Goal: Entertainment & Leisure: Consume media (video, audio)

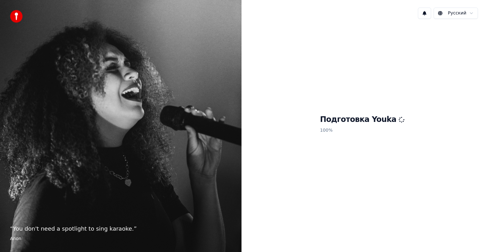
click at [430, 251] on div "Русский Подготовка Youka 100 %" at bounding box center [361, 126] width 241 height 252
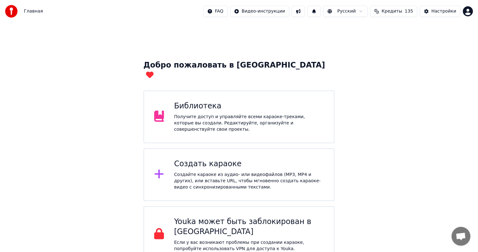
click at [200, 101] on div "Библиотека" at bounding box center [249, 106] width 150 height 10
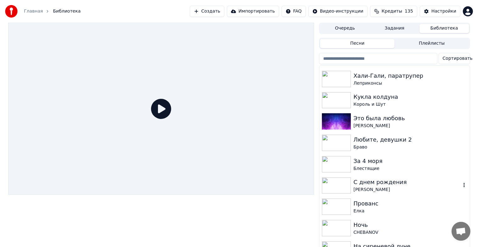
scroll to position [83, 0]
click at [374, 164] on div "За 4 моря" at bounding box center [406, 161] width 107 height 9
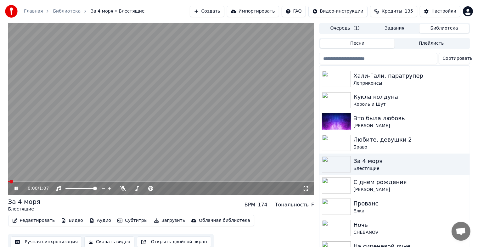
click at [140, 92] on video at bounding box center [161, 109] width 306 height 172
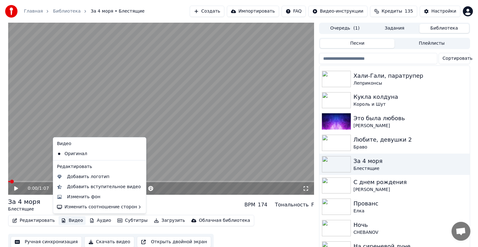
click at [71, 221] on button "Видео" at bounding box center [71, 220] width 27 height 9
click at [84, 196] on div "Изменить фон" at bounding box center [83, 197] width 33 height 6
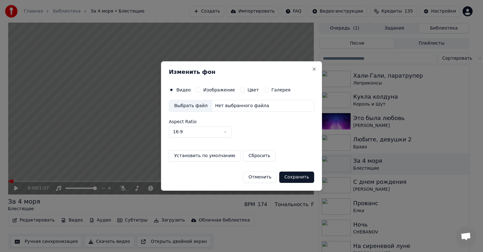
click at [205, 91] on label "Изображение" at bounding box center [219, 90] width 32 height 4
click at [201, 91] on button "Изображение" at bounding box center [198, 89] width 5 height 5
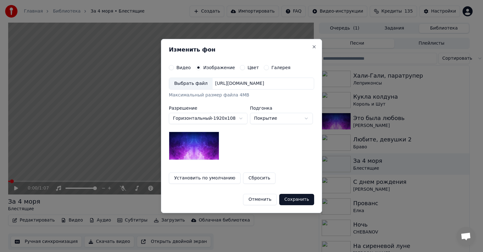
click at [197, 89] on div "Выбрать файл" at bounding box center [190, 83] width 43 height 11
click at [183, 86] on div "Выбрать файл" at bounding box center [190, 83] width 43 height 11
click at [191, 84] on div "Выбрать файл" at bounding box center [190, 83] width 43 height 11
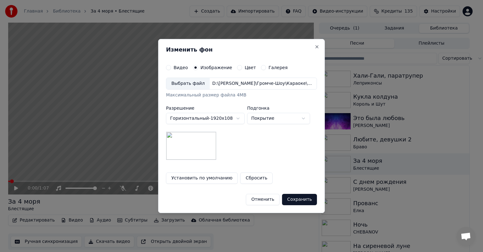
click at [294, 201] on button "Сохранить" at bounding box center [299, 199] width 35 height 11
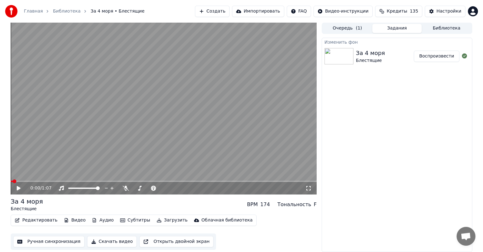
click at [68, 219] on button "Видео" at bounding box center [74, 220] width 27 height 9
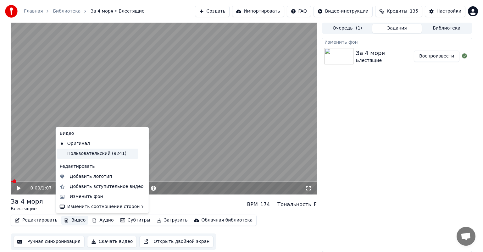
click at [110, 155] on div "Пользовательский (9241)" at bounding box center [97, 154] width 81 height 10
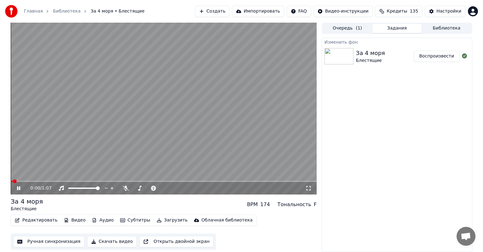
click at [182, 122] on video at bounding box center [164, 109] width 306 height 172
click at [161, 219] on button "Загрузить" at bounding box center [172, 220] width 36 height 9
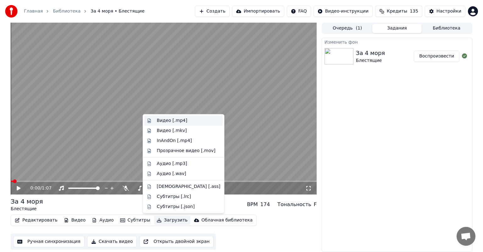
click at [187, 122] on div "Видео [.mp4]" at bounding box center [189, 121] width 64 height 6
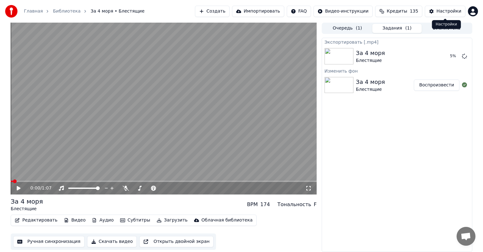
click at [445, 11] on div "Настройки" at bounding box center [448, 11] width 25 height 6
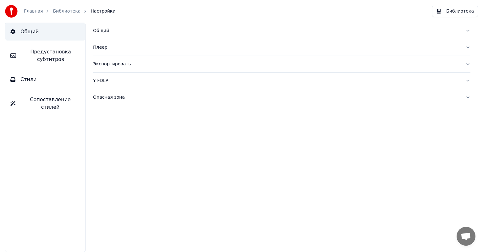
click at [177, 29] on div "Общий" at bounding box center [276, 31] width 367 height 6
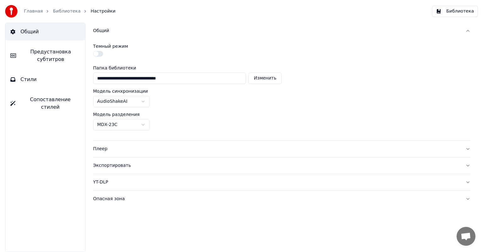
click at [262, 79] on button "Изменить" at bounding box center [264, 78] width 33 height 11
click at [135, 148] on div "Плеер" at bounding box center [276, 149] width 367 height 6
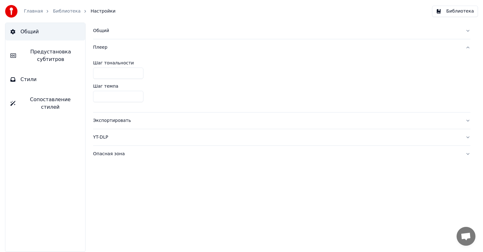
click at [158, 118] on div "Экспортировать" at bounding box center [276, 121] width 367 height 6
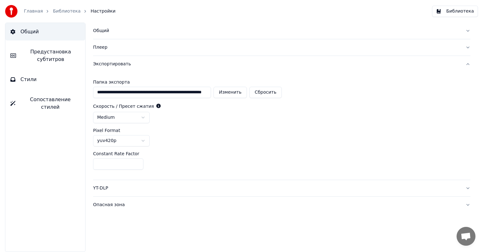
click at [227, 91] on button "Изменить" at bounding box center [229, 92] width 33 height 11
click at [58, 13] on link "Библиотека" at bounding box center [67, 11] width 28 height 6
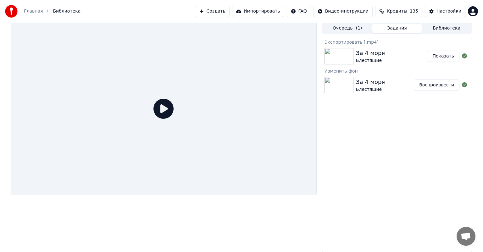
click at [449, 58] on button "Показать" at bounding box center [443, 56] width 32 height 11
click at [444, 27] on button "Библиотека" at bounding box center [447, 28] width 50 height 9
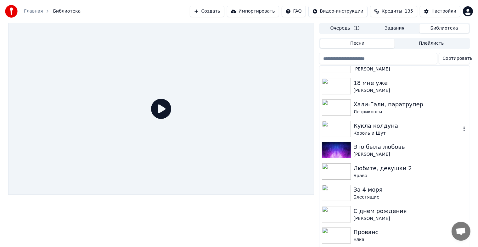
scroll to position [55, 0]
click at [372, 170] on div "Любите, девушки 2" at bounding box center [406, 167] width 107 height 9
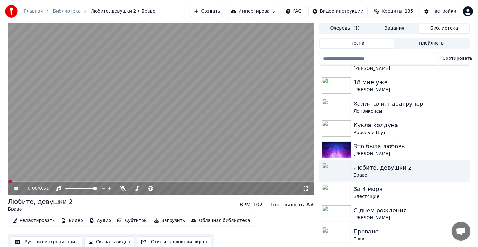
click at [234, 125] on video at bounding box center [161, 109] width 306 height 172
click at [70, 221] on button "Видео" at bounding box center [71, 220] width 27 height 9
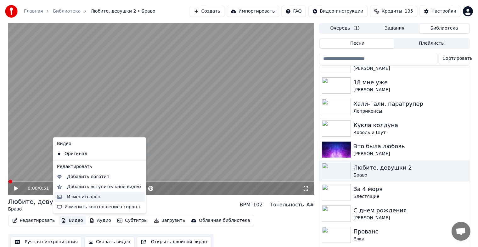
click at [88, 196] on div "Изменить фон" at bounding box center [83, 197] width 33 height 6
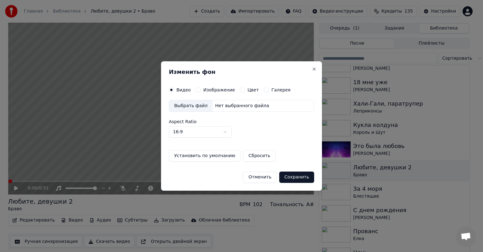
click at [200, 89] on div "Изображение" at bounding box center [215, 89] width 39 height 5
click at [196, 104] on div "Выбрать файл" at bounding box center [190, 105] width 43 height 11
click at [196, 90] on button "Изображение" at bounding box center [198, 89] width 5 height 5
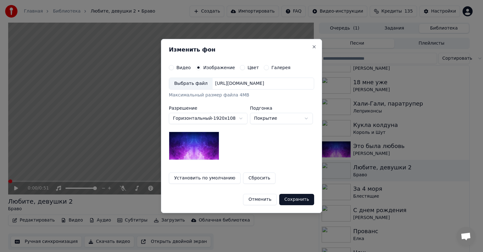
click at [191, 86] on div "Выбрать файл" at bounding box center [190, 83] width 43 height 11
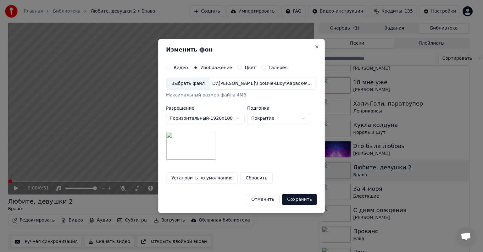
click at [295, 197] on button "Сохранить" at bounding box center [299, 199] width 35 height 11
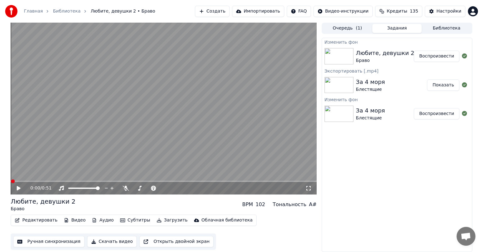
click at [434, 59] on button "Воспроизвести" at bounding box center [437, 56] width 46 height 11
click at [166, 125] on video at bounding box center [164, 109] width 306 height 172
click at [74, 220] on button "Видео" at bounding box center [74, 220] width 27 height 9
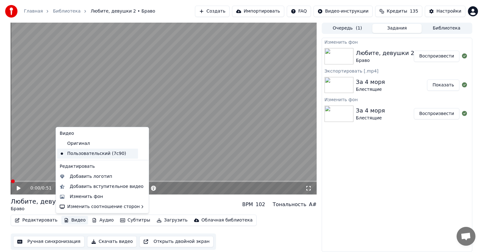
click at [104, 152] on div "Пользовательский (7c90)" at bounding box center [97, 154] width 81 height 10
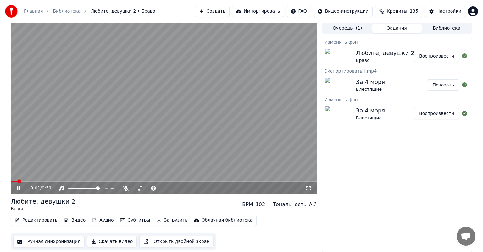
click at [113, 144] on video at bounding box center [164, 109] width 306 height 172
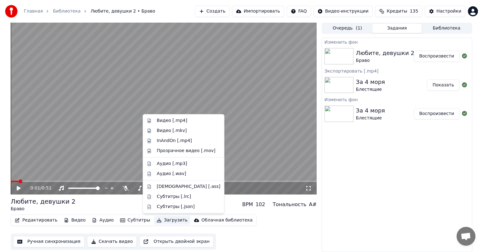
click at [157, 221] on button "Загрузить" at bounding box center [172, 220] width 36 height 9
click at [183, 122] on div "Видео [.mp4]" at bounding box center [189, 121] width 64 height 6
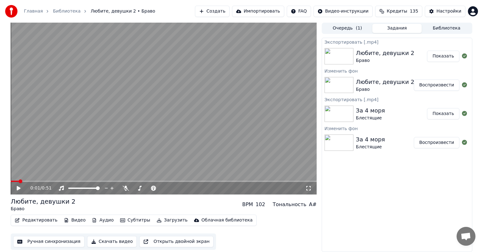
click at [437, 55] on button "Показать" at bounding box center [443, 56] width 32 height 11
click at [439, 28] on button "Библиотека" at bounding box center [447, 28] width 50 height 9
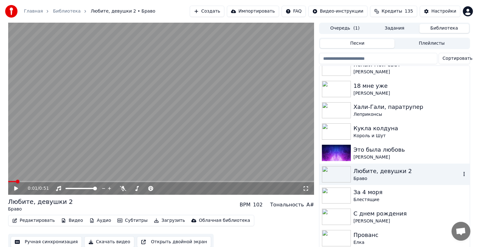
scroll to position [39, 0]
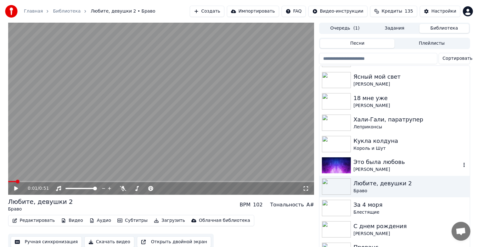
click at [379, 163] on div "Это была любовь" at bounding box center [406, 162] width 107 height 9
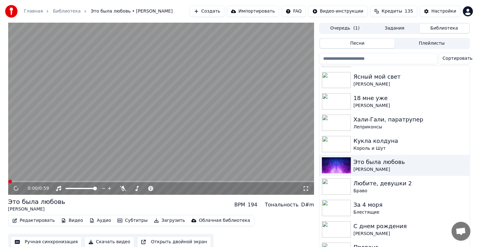
click at [197, 113] on video at bounding box center [161, 109] width 306 height 172
click at [79, 151] on video at bounding box center [161, 109] width 306 height 172
click at [70, 225] on button "Видео" at bounding box center [71, 220] width 27 height 9
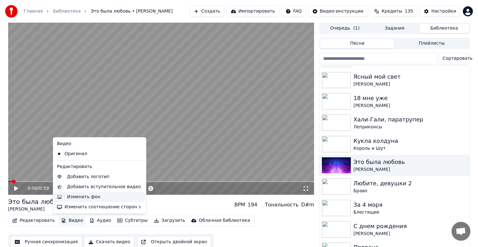
click at [86, 197] on div "Изменить фон" at bounding box center [83, 197] width 33 height 6
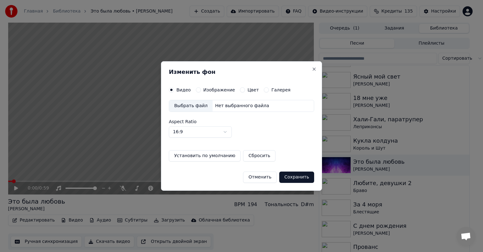
click at [215, 84] on div "Изменить фон Видео Изображение Цвет Галерея Выбрать файл Нет выбранного файла A…" at bounding box center [241, 126] width 161 height 130
click at [215, 88] on label "Изображение" at bounding box center [219, 90] width 32 height 4
click at [201, 88] on button "Изображение" at bounding box center [198, 89] width 5 height 5
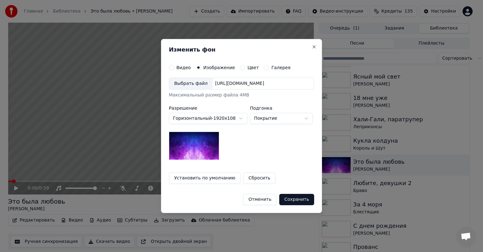
click at [195, 86] on div "Выбрать файл" at bounding box center [190, 83] width 43 height 11
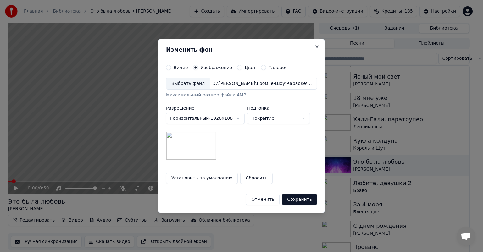
click at [291, 198] on button "Сохранить" at bounding box center [299, 199] width 35 height 11
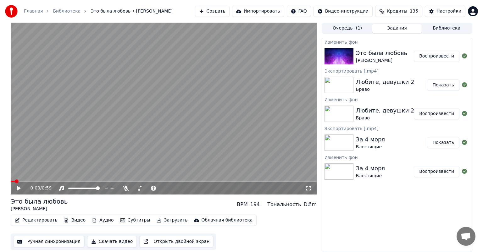
click at [438, 58] on button "Воспроизвести" at bounding box center [437, 56] width 46 height 11
click at [171, 112] on video at bounding box center [164, 109] width 306 height 172
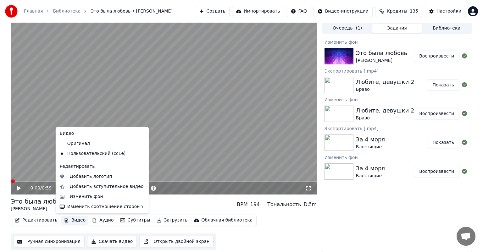
click at [70, 222] on button "Видео" at bounding box center [74, 220] width 27 height 9
click at [197, 207] on div "Это была любовь [PERSON_NAME] BPM 194 Тональность D#m" at bounding box center [164, 204] width 306 height 15
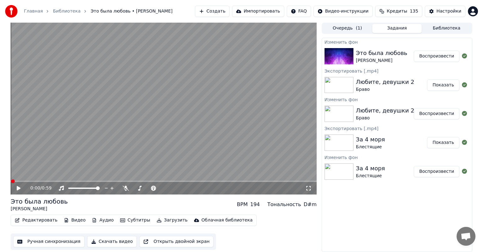
click at [154, 224] on button "Загрузить" at bounding box center [172, 220] width 36 height 9
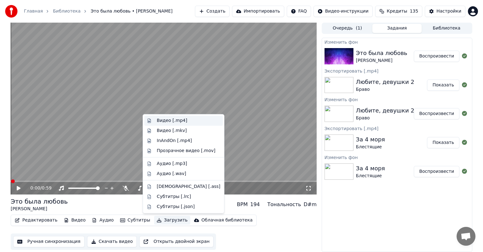
click at [174, 121] on div "Видео [.mp4]" at bounding box center [172, 121] width 30 height 6
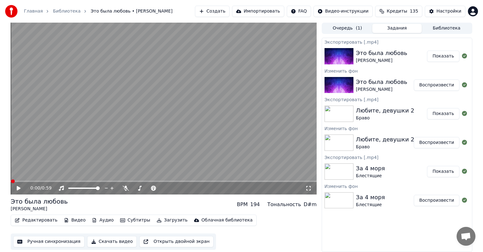
click at [447, 26] on button "Библиотека" at bounding box center [447, 28] width 50 height 9
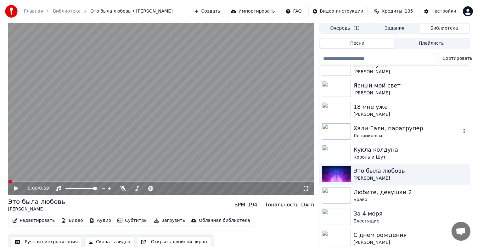
scroll to position [31, 0]
click at [338, 150] on img at bounding box center [336, 152] width 29 height 16
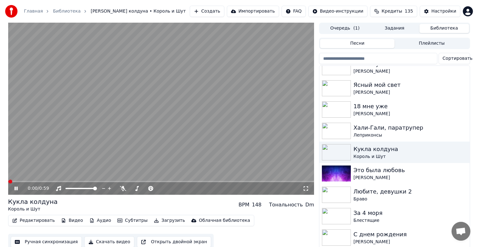
click at [180, 100] on video at bounding box center [161, 109] width 306 height 172
click at [63, 226] on div "Редактировать Видео Аудио Субтитры Загрузить Облачная библиотека Ручная синхрон…" at bounding box center [161, 232] width 306 height 35
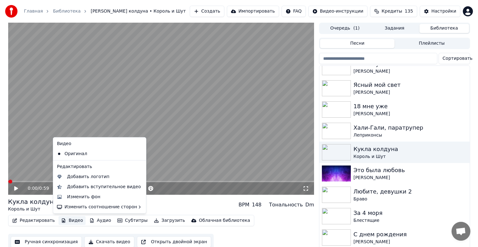
click at [66, 220] on button "Видео" at bounding box center [71, 220] width 27 height 9
click at [93, 197] on div "Изменить фон" at bounding box center [83, 197] width 33 height 6
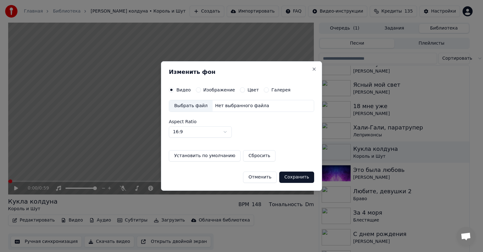
click at [216, 89] on label "Изображение" at bounding box center [219, 90] width 32 height 4
click at [201, 89] on button "Изображение" at bounding box center [198, 89] width 5 height 5
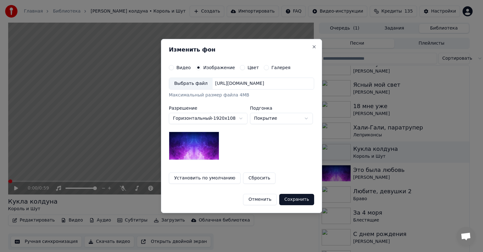
click at [193, 84] on div "Выбрать файл" at bounding box center [190, 83] width 43 height 11
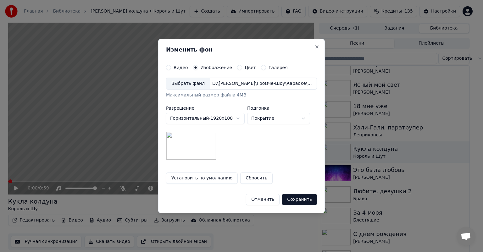
click at [298, 200] on button "Сохранить" at bounding box center [299, 199] width 35 height 11
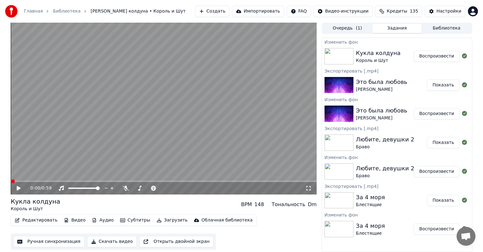
click at [436, 56] on button "Воспроизвести" at bounding box center [437, 56] width 46 height 11
click at [182, 114] on video at bounding box center [164, 109] width 306 height 172
click at [116, 135] on video at bounding box center [164, 109] width 306 height 172
click at [74, 223] on button "Видео" at bounding box center [74, 220] width 27 height 9
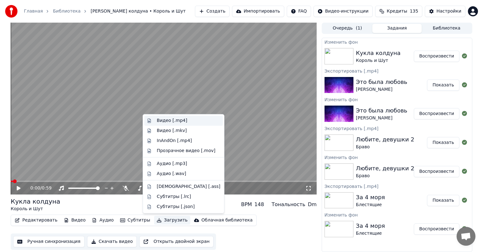
click at [183, 124] on div "Видео [.mp4]" at bounding box center [189, 121] width 64 height 6
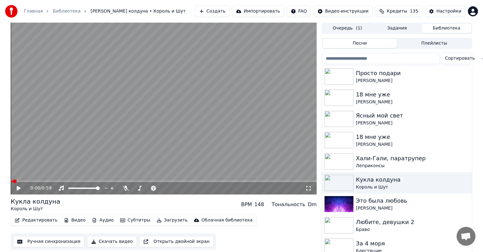
click at [437, 30] on button "Библиотека" at bounding box center [447, 28] width 50 height 9
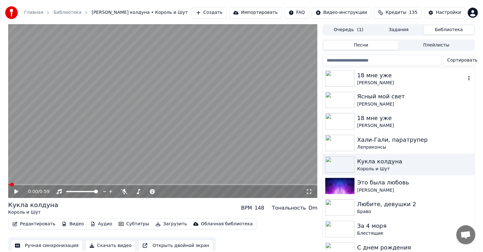
scroll to position [22, 0]
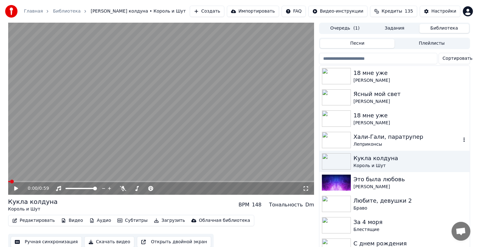
click at [382, 136] on div "Хали-Гали, паратрупер" at bounding box center [406, 136] width 107 height 9
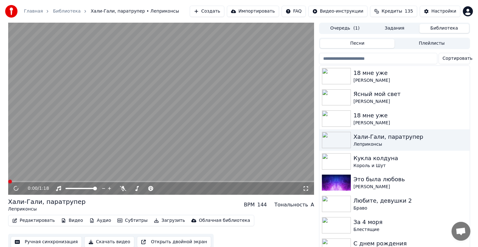
click at [204, 117] on video at bounding box center [161, 109] width 306 height 172
click at [148, 101] on video at bounding box center [161, 109] width 306 height 172
click at [67, 220] on button "Видео" at bounding box center [71, 220] width 27 height 9
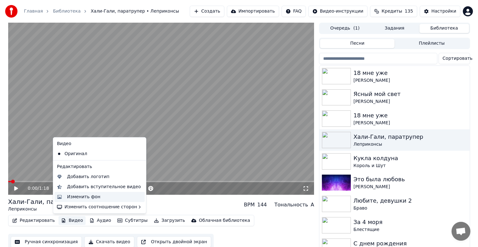
click at [87, 201] on div "Изменить фон" at bounding box center [99, 197] width 90 height 10
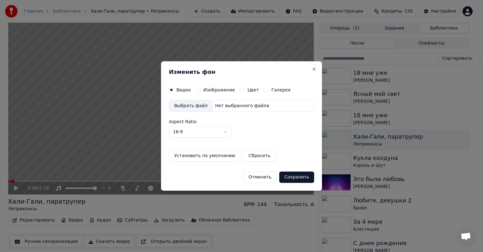
click at [217, 89] on label "Изображение" at bounding box center [219, 90] width 32 height 4
click at [201, 89] on button "Изображение" at bounding box center [198, 89] width 5 height 5
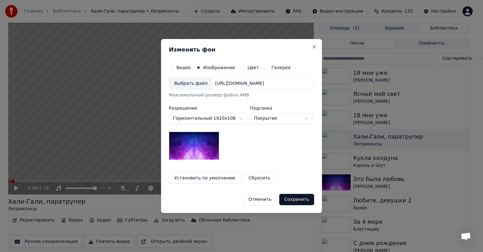
click at [192, 86] on div "Выбрать файл" at bounding box center [190, 83] width 43 height 11
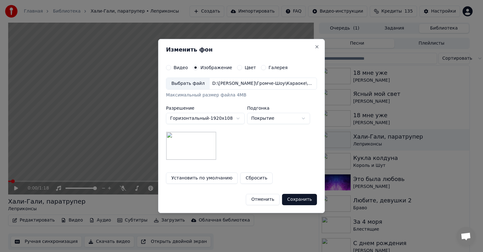
click at [294, 200] on button "Сохранить" at bounding box center [299, 199] width 35 height 11
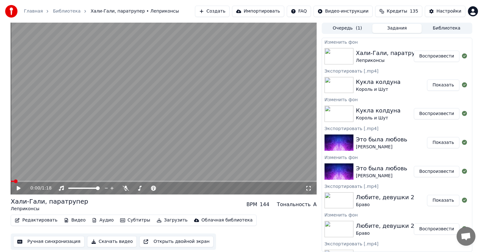
click at [423, 57] on button "Воспроизвести" at bounding box center [437, 56] width 46 height 11
click at [140, 120] on video at bounding box center [164, 109] width 306 height 172
click at [166, 224] on button "Загрузить" at bounding box center [172, 220] width 36 height 9
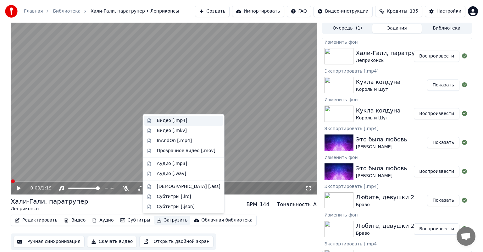
click at [189, 118] on div "Видео [.mp4]" at bounding box center [189, 121] width 64 height 6
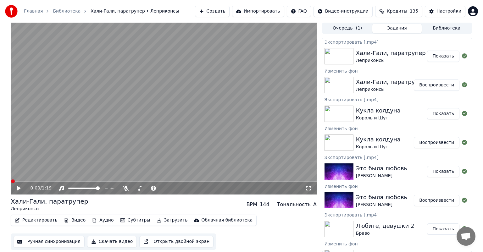
click at [445, 23] on div "Очередь ( 1 ) Задания Библиотека" at bounding box center [397, 28] width 151 height 11
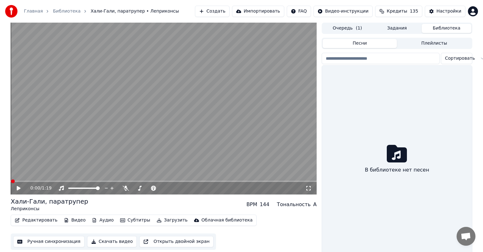
click at [444, 27] on button "Библиотека" at bounding box center [447, 28] width 50 height 9
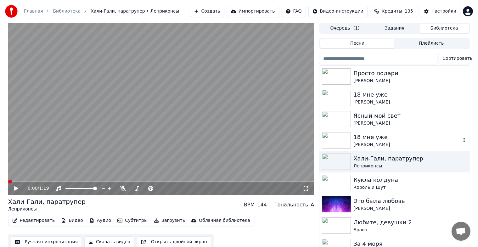
click at [335, 142] on img at bounding box center [336, 140] width 29 height 16
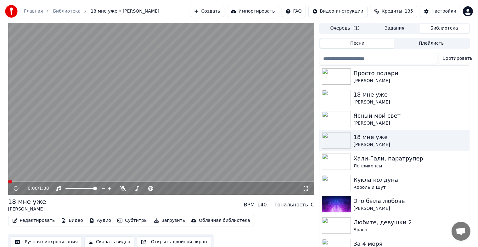
click at [194, 110] on video at bounding box center [161, 109] width 306 height 172
click at [197, 126] on video at bounding box center [161, 109] width 306 height 172
click at [69, 221] on button "Видео" at bounding box center [71, 220] width 27 height 9
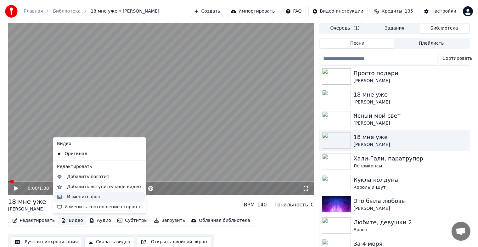
click at [91, 196] on div "Изменить фон" at bounding box center [83, 197] width 33 height 6
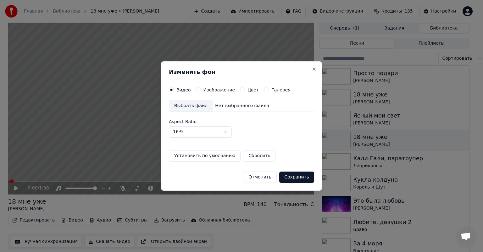
click at [209, 89] on label "Изображение" at bounding box center [219, 90] width 32 height 4
click at [201, 89] on button "Изображение" at bounding box center [198, 89] width 5 height 5
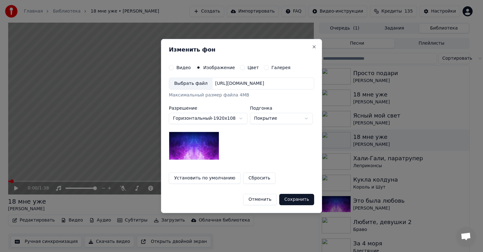
click at [193, 84] on div "Выбрать файл" at bounding box center [190, 83] width 43 height 11
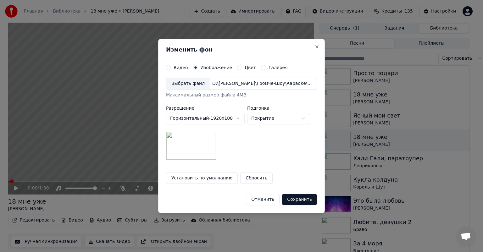
click at [297, 200] on button "Сохранить" at bounding box center [299, 199] width 35 height 11
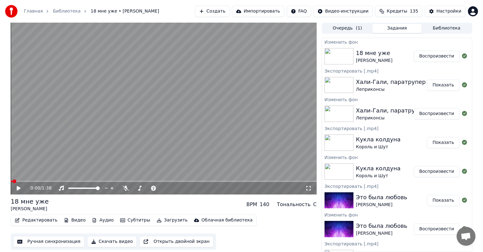
click at [422, 54] on button "Воспроизвести" at bounding box center [437, 56] width 46 height 11
click at [184, 99] on video at bounding box center [164, 109] width 306 height 172
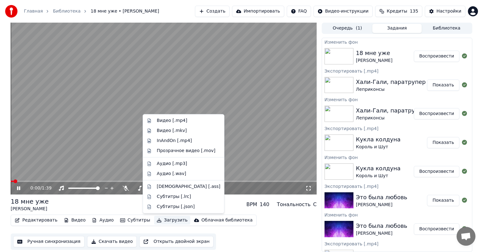
click at [160, 221] on button "Загрузить" at bounding box center [172, 220] width 36 height 9
click at [181, 122] on div "Видео [.mp4]" at bounding box center [172, 121] width 30 height 6
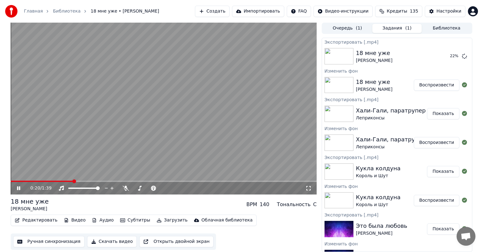
click at [259, 100] on video at bounding box center [164, 109] width 306 height 172
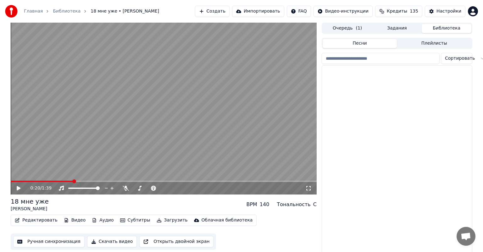
click at [438, 29] on button "Библиотека" at bounding box center [447, 28] width 50 height 9
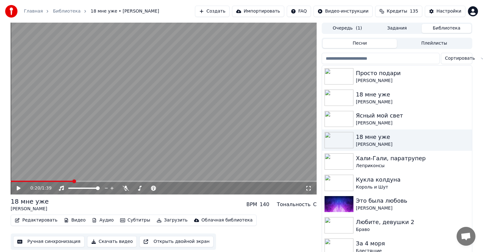
click at [389, 28] on button "Задания" at bounding box center [397, 28] width 50 height 9
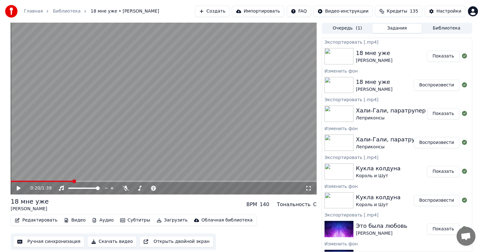
click at [442, 52] on button "Показать" at bounding box center [443, 56] width 32 height 11
click at [431, 30] on button "Библиотека" at bounding box center [447, 28] width 50 height 9
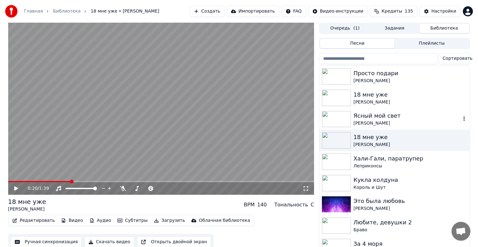
click at [385, 120] on div "[PERSON_NAME]" at bounding box center [406, 123] width 107 height 6
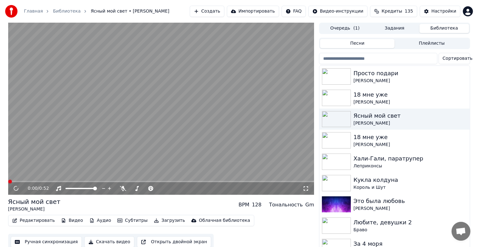
click at [239, 116] on video at bounding box center [161, 109] width 306 height 172
click at [127, 131] on video at bounding box center [161, 109] width 306 height 172
click at [68, 219] on button "Видео" at bounding box center [71, 220] width 27 height 9
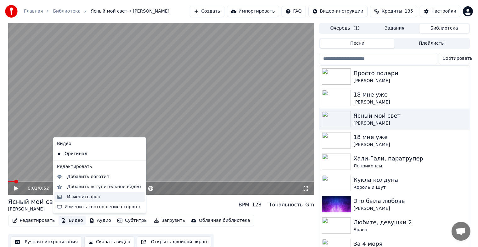
click at [99, 195] on div "Изменить фон" at bounding box center [104, 197] width 75 height 6
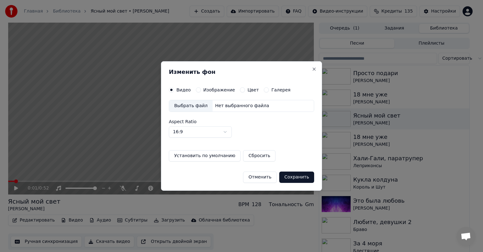
click at [208, 93] on div "Видео Изображение Цвет Галерея Выбрать файл Нет выбранного файла Aspect Ratio 1…" at bounding box center [241, 124] width 145 height 74
click at [209, 91] on label "Изображение" at bounding box center [219, 90] width 32 height 4
click at [201, 91] on button "Изображение" at bounding box center [198, 89] width 5 height 5
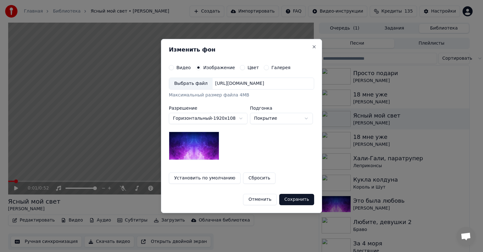
click at [202, 81] on div "Выбрать файл" at bounding box center [190, 83] width 43 height 11
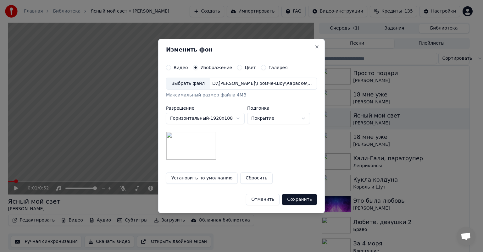
click at [293, 197] on button "Сохранить" at bounding box center [299, 199] width 35 height 11
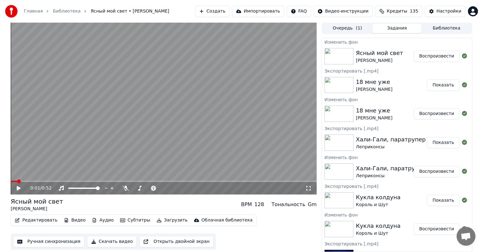
click at [435, 55] on button "Воспроизвести" at bounding box center [437, 56] width 46 height 11
click at [149, 119] on video at bounding box center [164, 109] width 306 height 172
click at [73, 221] on button "Видео" at bounding box center [74, 220] width 27 height 9
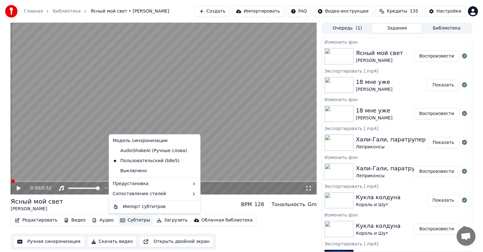
click at [220, 209] on div "Ясный мой свет [PERSON_NAME] BPM 128 Тональность Gm" at bounding box center [164, 204] width 306 height 15
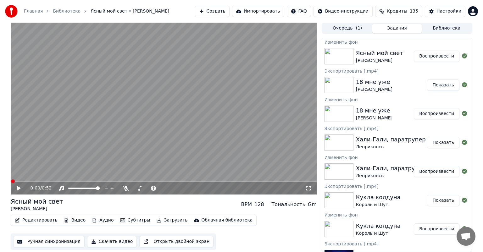
click at [161, 219] on button "Загрузить" at bounding box center [172, 220] width 36 height 9
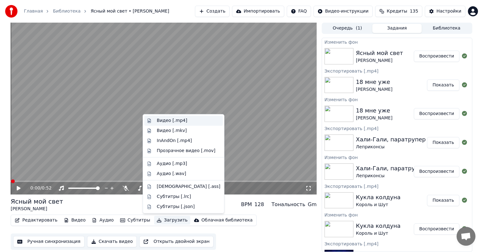
click at [180, 122] on div "Видео [.mp4]" at bounding box center [172, 121] width 30 height 6
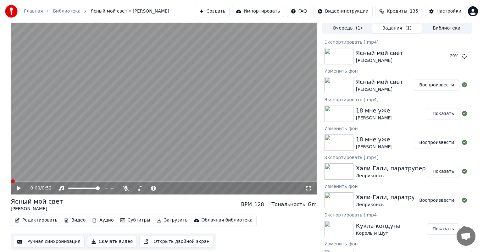
click at [191, 200] on div "Ясный мой свет [PERSON_NAME] BPM 128 Тональность Gm" at bounding box center [164, 204] width 306 height 15
click at [159, 219] on button "Загрузить" at bounding box center [172, 220] width 36 height 9
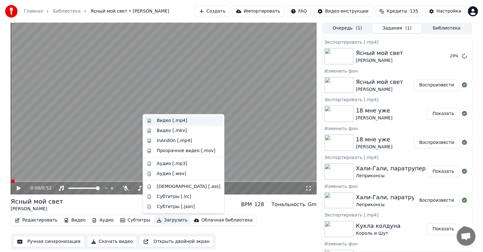
click at [177, 121] on div "Видео [.mp4]" at bounding box center [172, 121] width 30 height 6
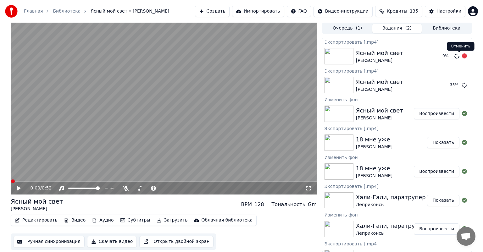
click at [462, 56] on icon at bounding box center [464, 55] width 5 height 5
click at [435, 88] on button "Показать" at bounding box center [443, 85] width 32 height 11
